Goal: Check status: Check status

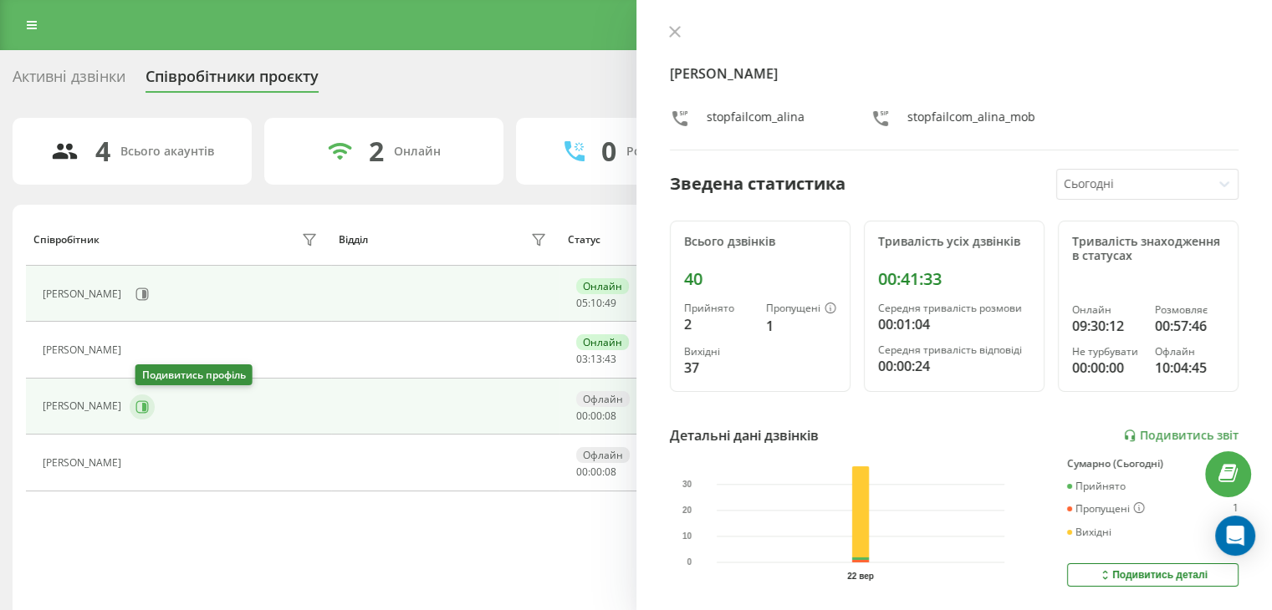
click at [146, 402] on icon at bounding box center [144, 406] width 4 height 8
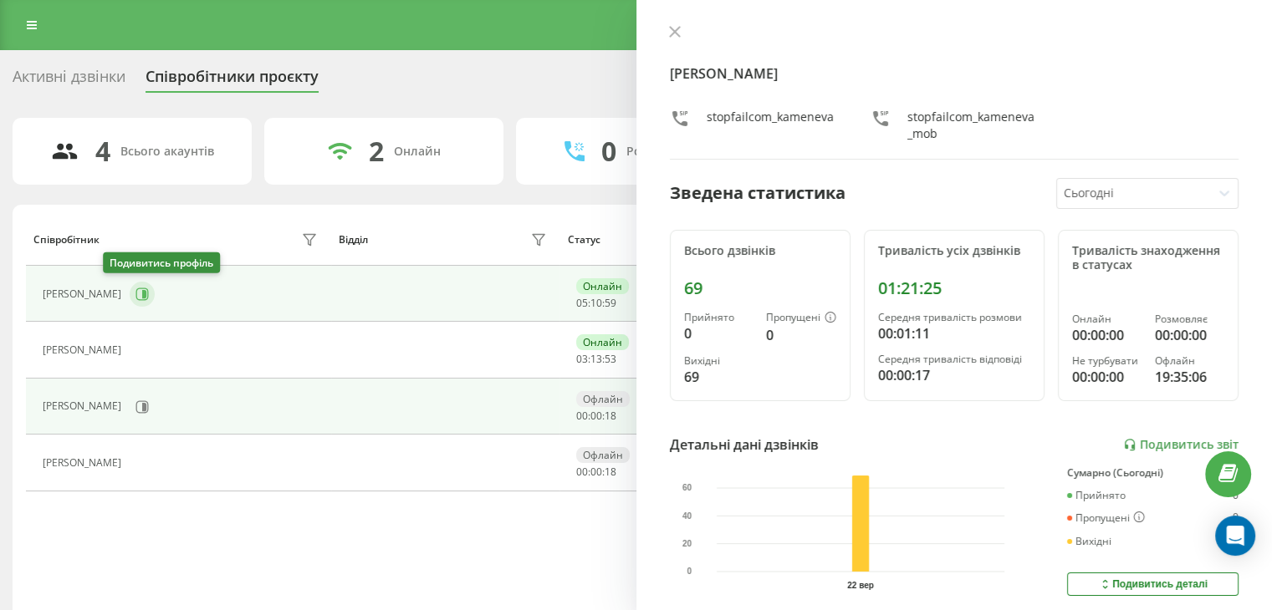
click at [135, 293] on icon at bounding box center [141, 294] width 13 height 13
